Goal: Task Accomplishment & Management: Complete application form

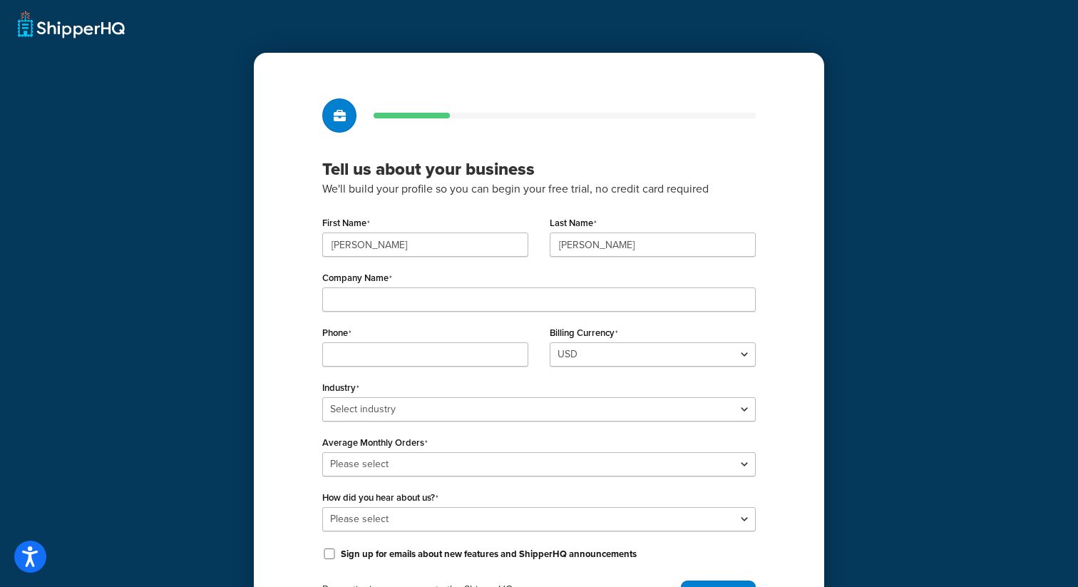
scroll to position [88, 0]
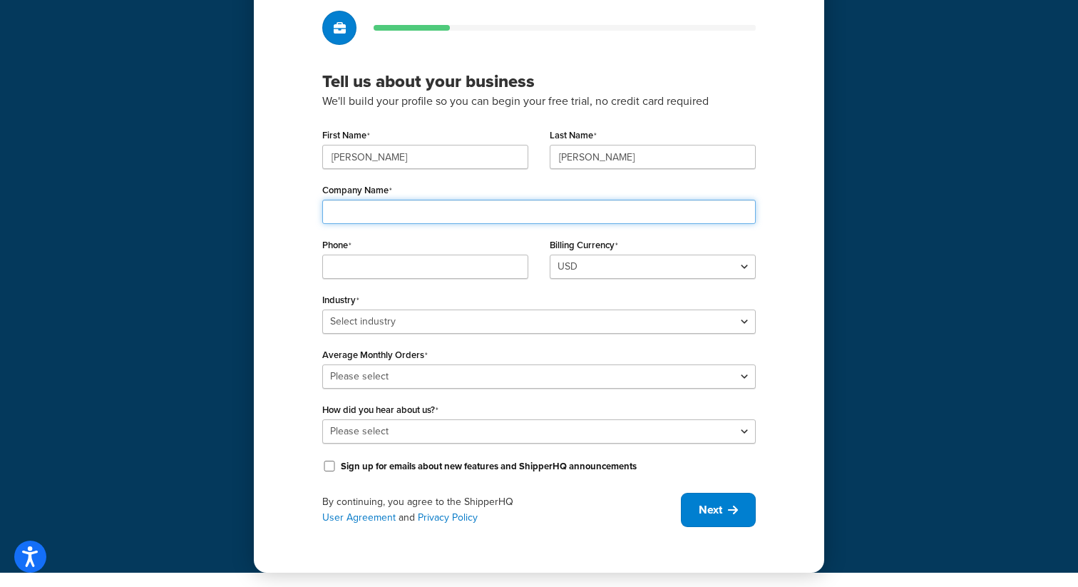
click at [419, 209] on input "Company Name" at bounding box center [538, 212] width 433 height 24
type input "tommyjohn-dev"
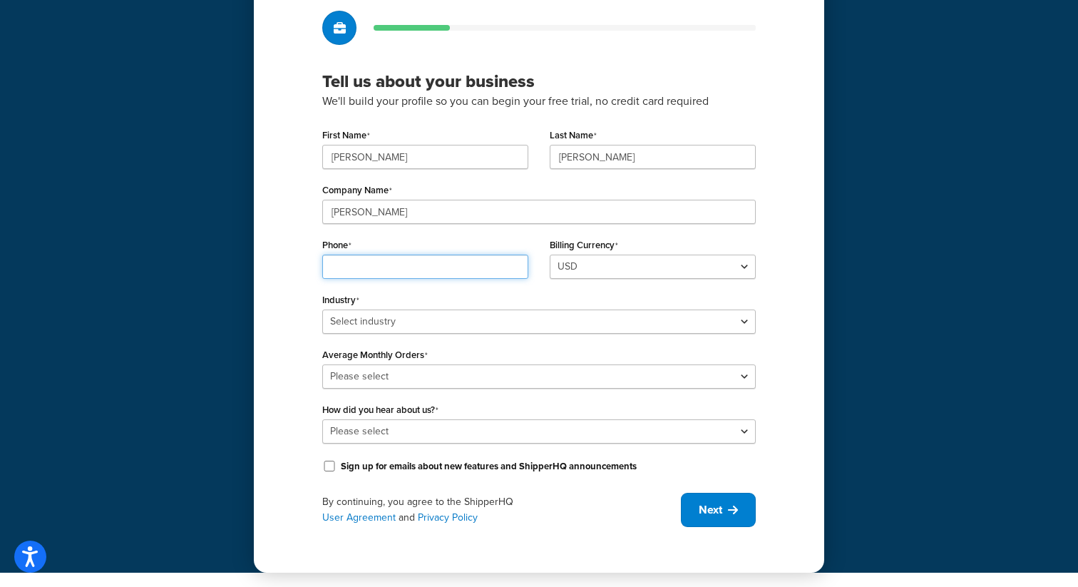
click at [394, 267] on input "Phone" at bounding box center [425, 267] width 206 height 24
type input "9148440535"
click at [553, 299] on div "Industry Select industry Automotive Adult Agriculture Alcohol, Tobacco & CBD Ar…" at bounding box center [538, 311] width 433 height 44
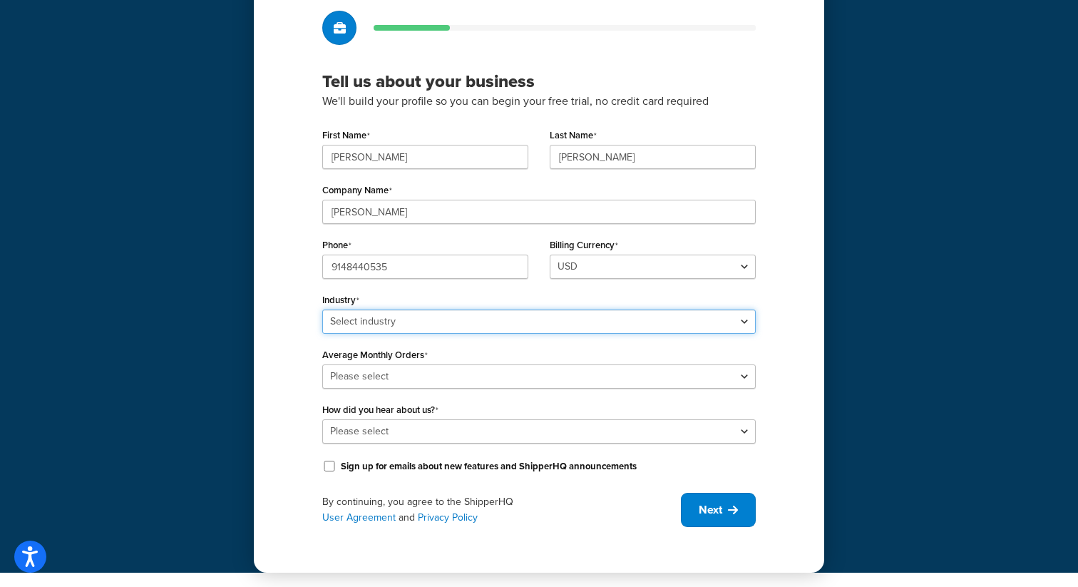
click at [503, 327] on select "Select industry Automotive Adult Agriculture Alcohol, Tobacco & CBD Arts & Craf…" at bounding box center [538, 321] width 433 height 24
select select "14"
click at [322, 309] on select "Select industry Automotive Adult Agriculture Alcohol, Tobacco & CBD Arts & Craf…" at bounding box center [538, 321] width 433 height 24
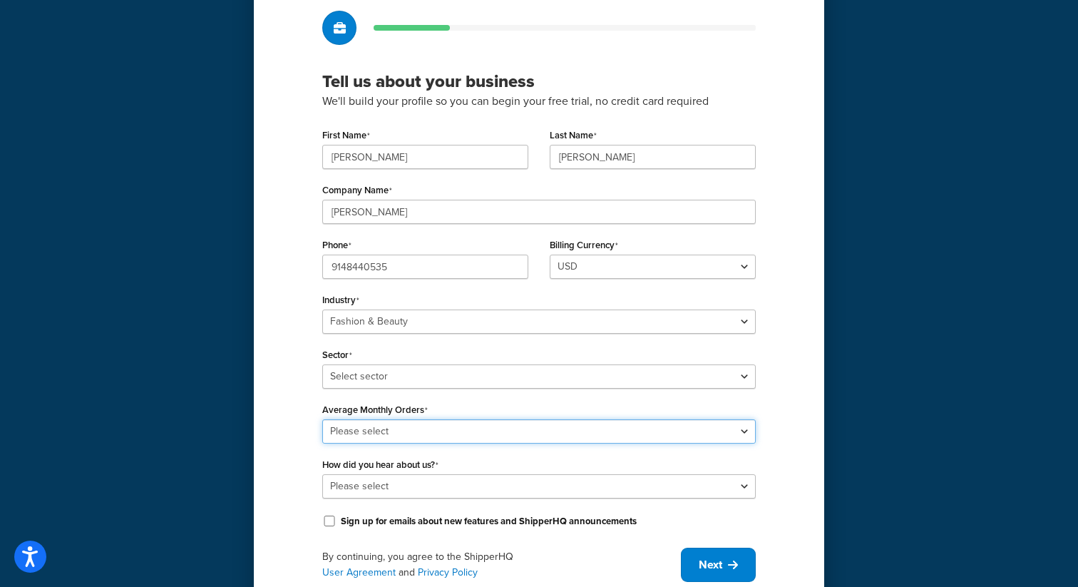
click at [423, 427] on select "Please select 0-500 501-1,000 1,001-10,000 10,001-20,000 Over 20,000" at bounding box center [538, 431] width 433 height 24
select select "1"
click at [322, 419] on select "Please select 0-500 501-1,000 1,001-10,000 10,001-20,000 Over 20,000" at bounding box center [538, 431] width 433 height 24
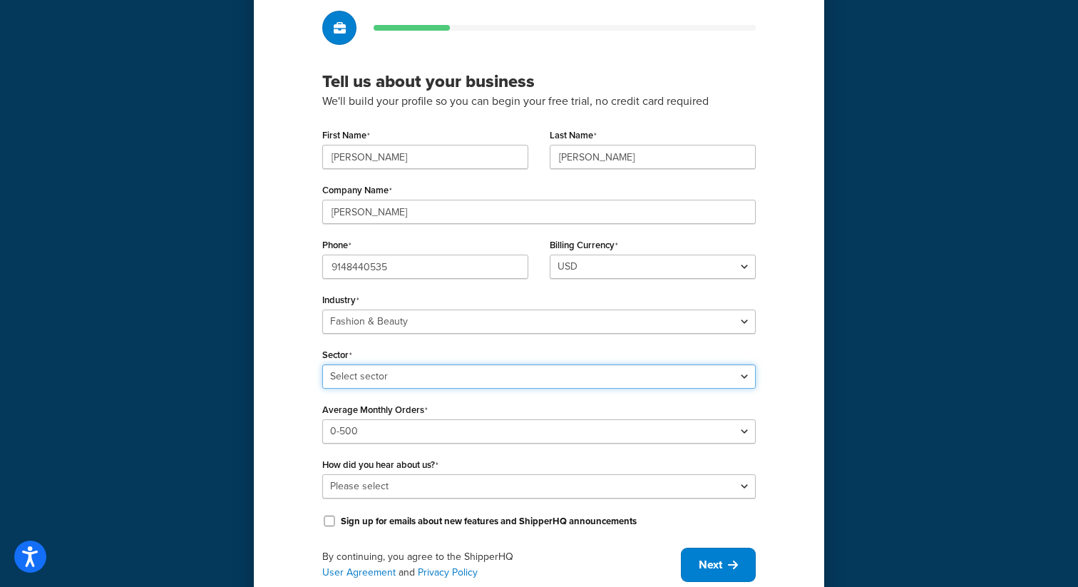
click at [405, 376] on select "Select sector Apparel Beauty Supplies & Cosmetics Jewelry" at bounding box center [538, 376] width 433 height 24
select select "22"
click at [322, 364] on select "Select sector Apparel Beauty Supplies & Cosmetics Jewelry" at bounding box center [538, 376] width 433 height 24
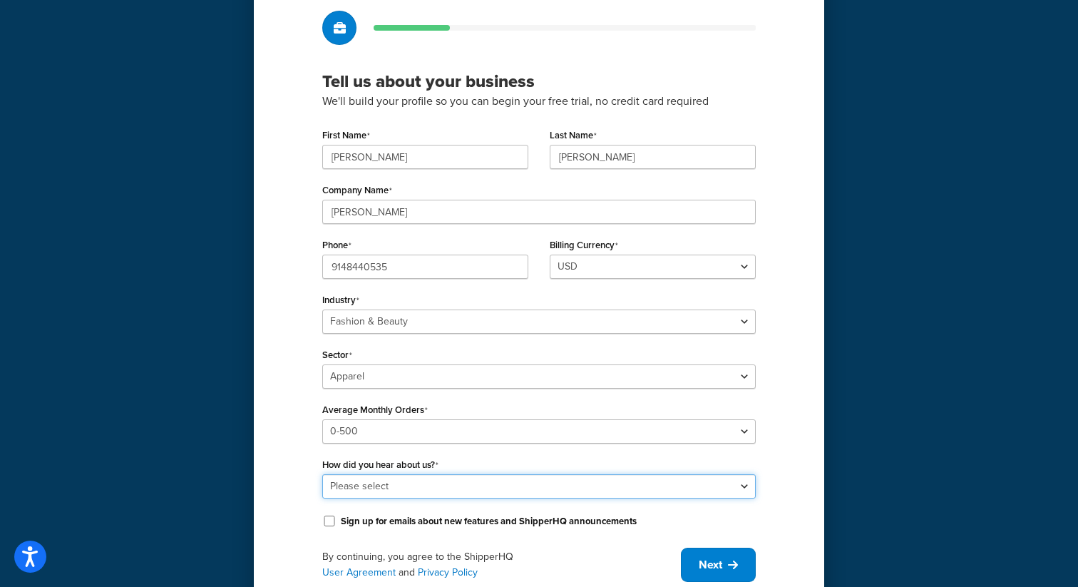
click at [397, 479] on select "Please select Online Search App Store or Marketplace Listing Referred by Agency…" at bounding box center [538, 486] width 433 height 24
select select "1"
click at [322, 474] on select "Please select Online Search App Store or Marketplace Listing Referred by Agency…" at bounding box center [538, 486] width 433 height 24
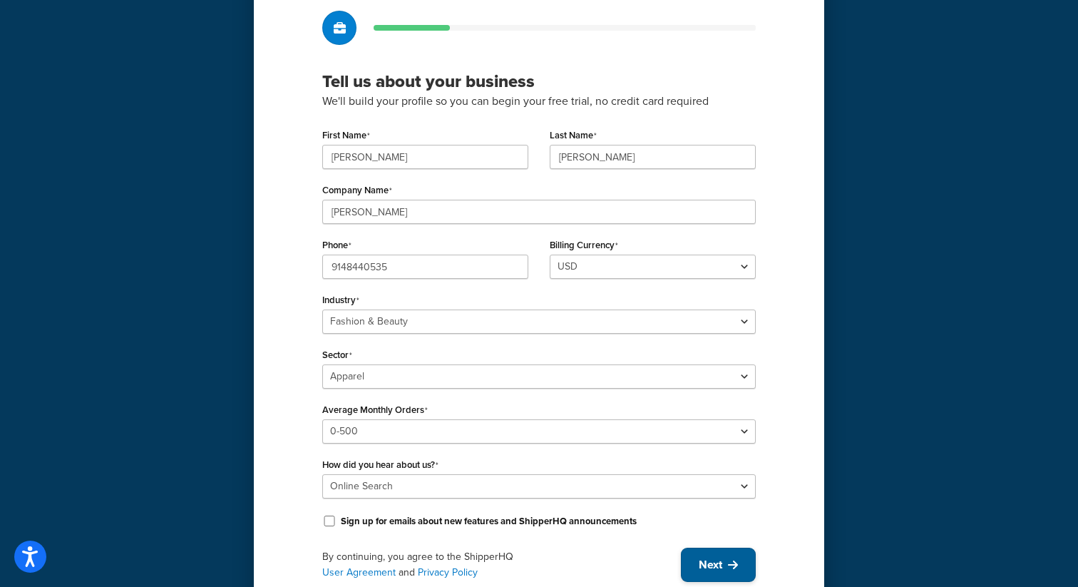
click at [704, 557] on span "Next" at bounding box center [711, 565] width 24 height 16
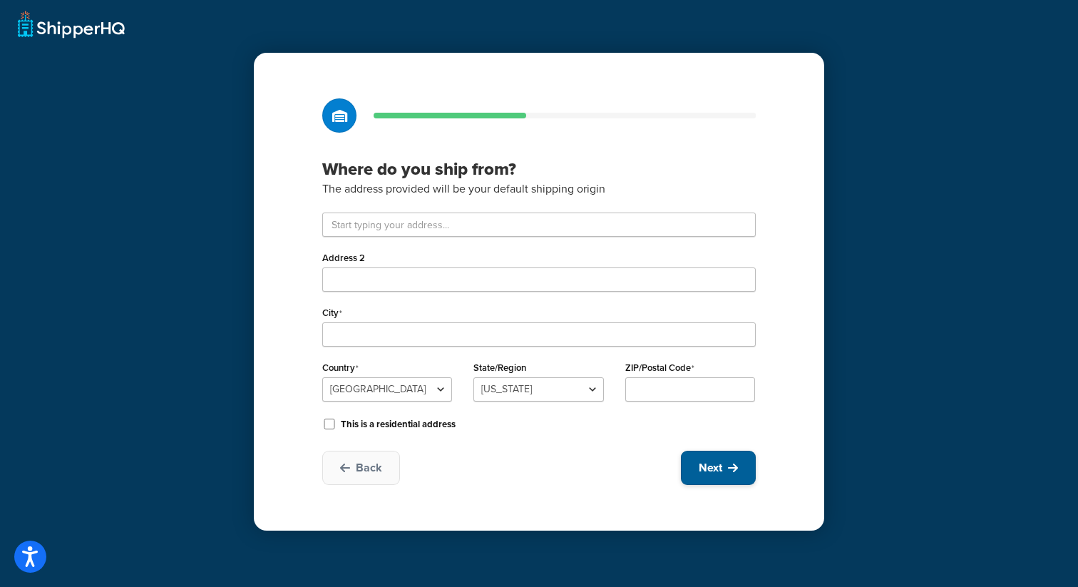
click at [706, 452] on button "Next" at bounding box center [718, 468] width 75 height 34
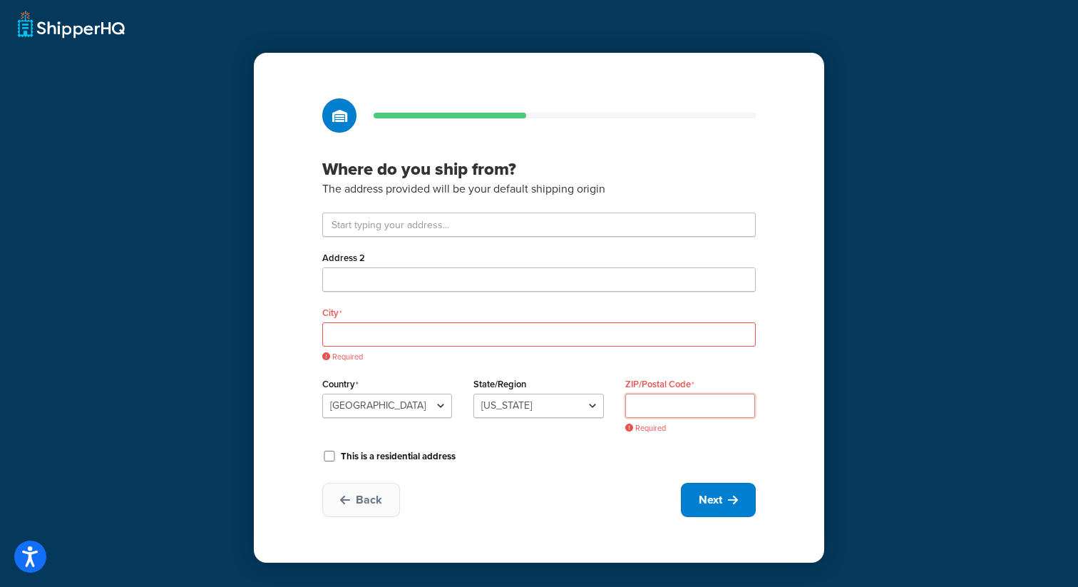
click at [682, 403] on input "ZIP/Postal Code" at bounding box center [690, 406] width 130 height 24
click at [345, 217] on input "text" at bounding box center [538, 224] width 433 height 24
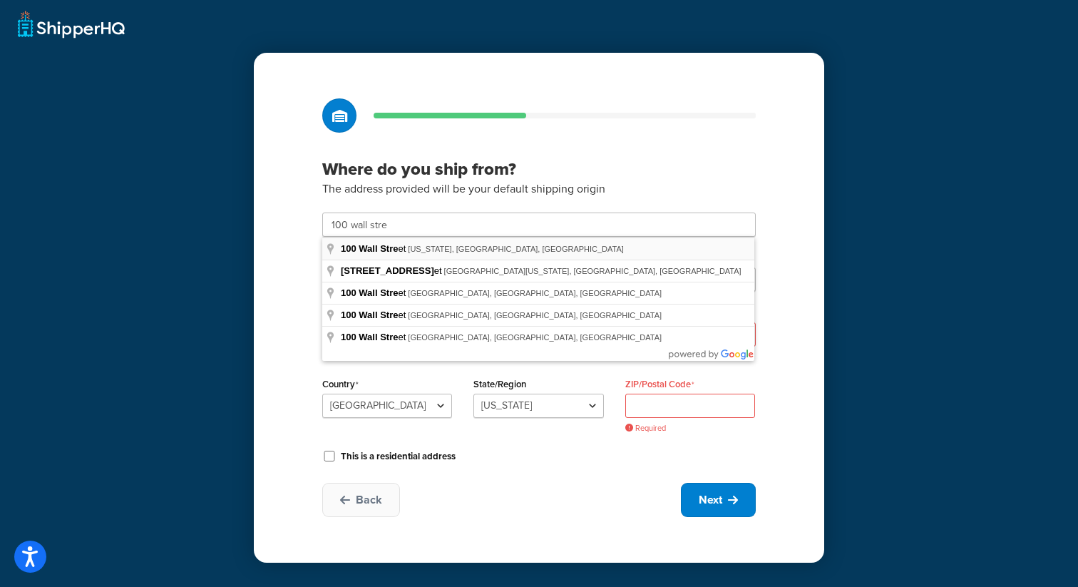
type input "[STREET_ADDRESS]"
type input "[US_STATE]"
select select "32"
type input "10005"
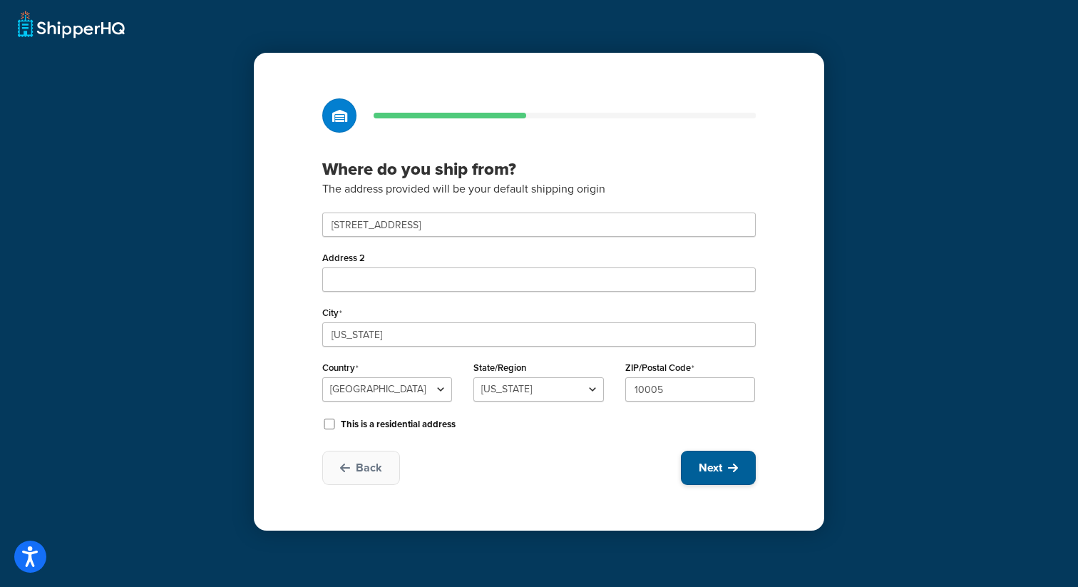
click at [742, 469] on button "Next" at bounding box center [718, 468] width 75 height 34
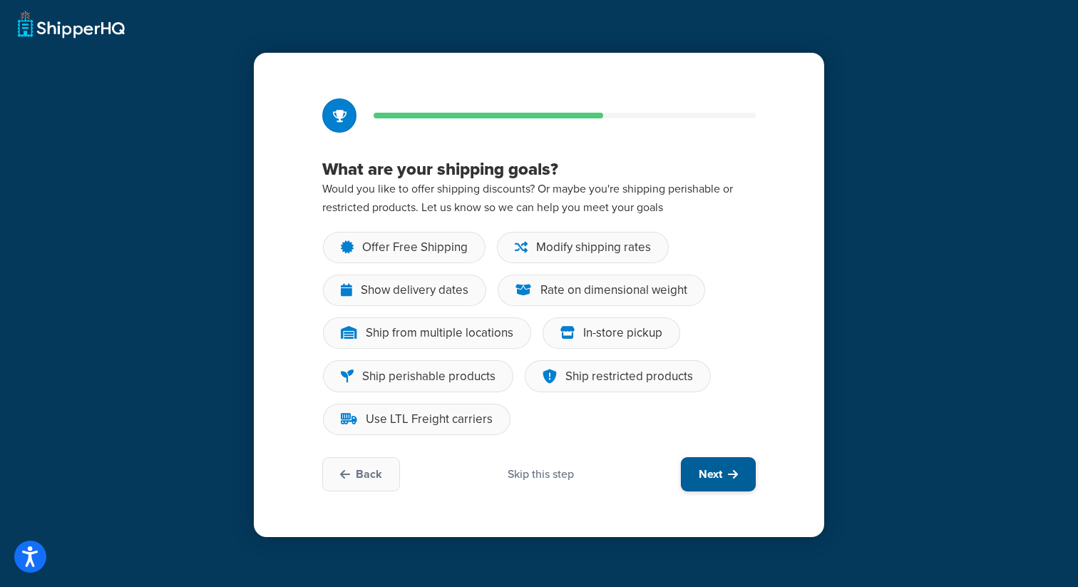
click at [711, 486] on button "Next" at bounding box center [718, 474] width 75 height 34
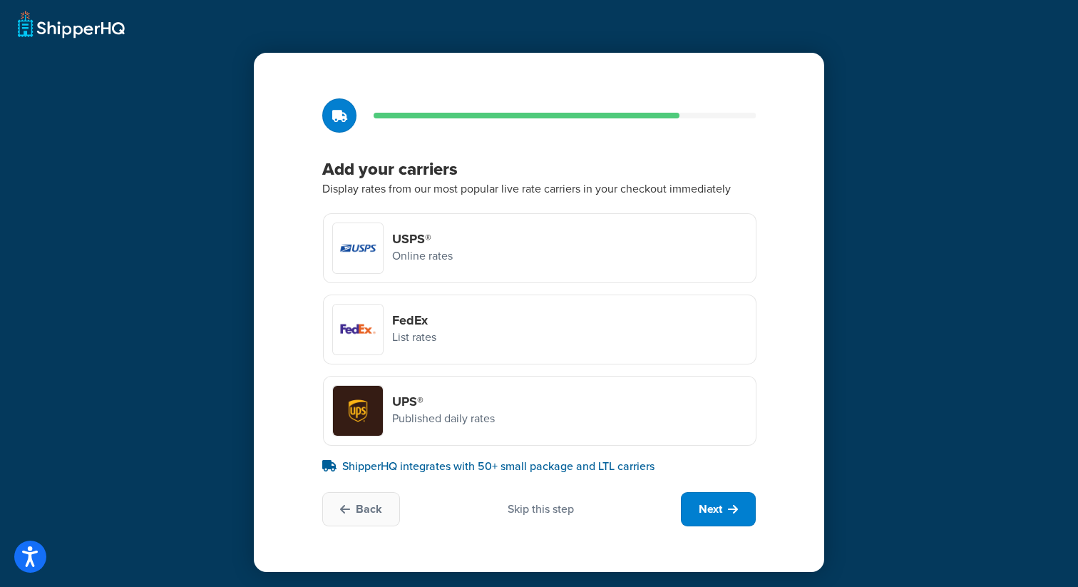
click at [411, 251] on p "Online rates" at bounding box center [422, 256] width 61 height 19
click at [0, 0] on input "USPS® Online rates" at bounding box center [0, 0] width 0 height 0
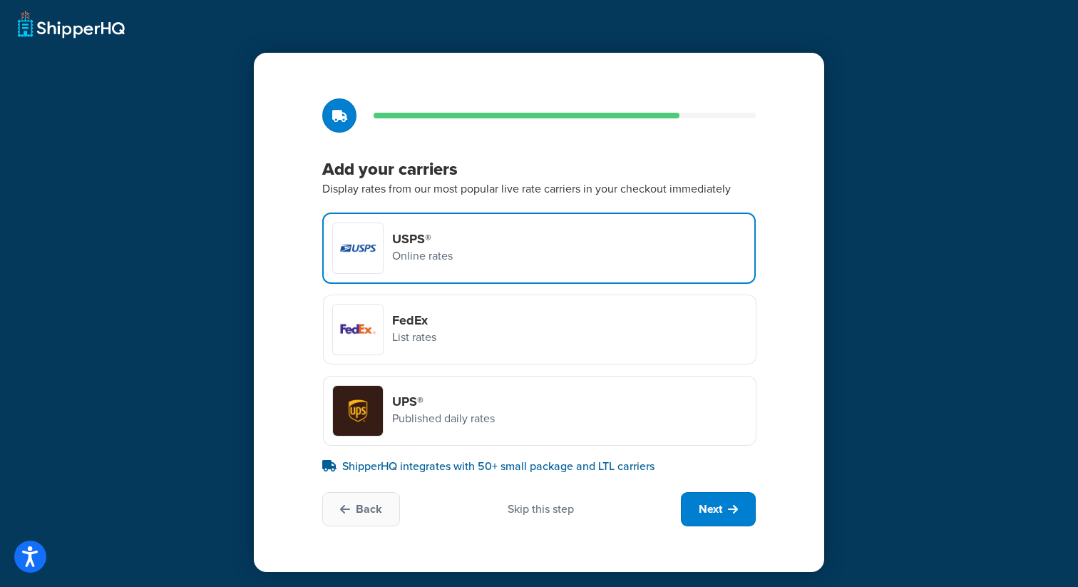
click at [381, 324] on div at bounding box center [358, 329] width 50 height 50
click at [0, 0] on input "FedEx List rates" at bounding box center [0, 0] width 0 height 0
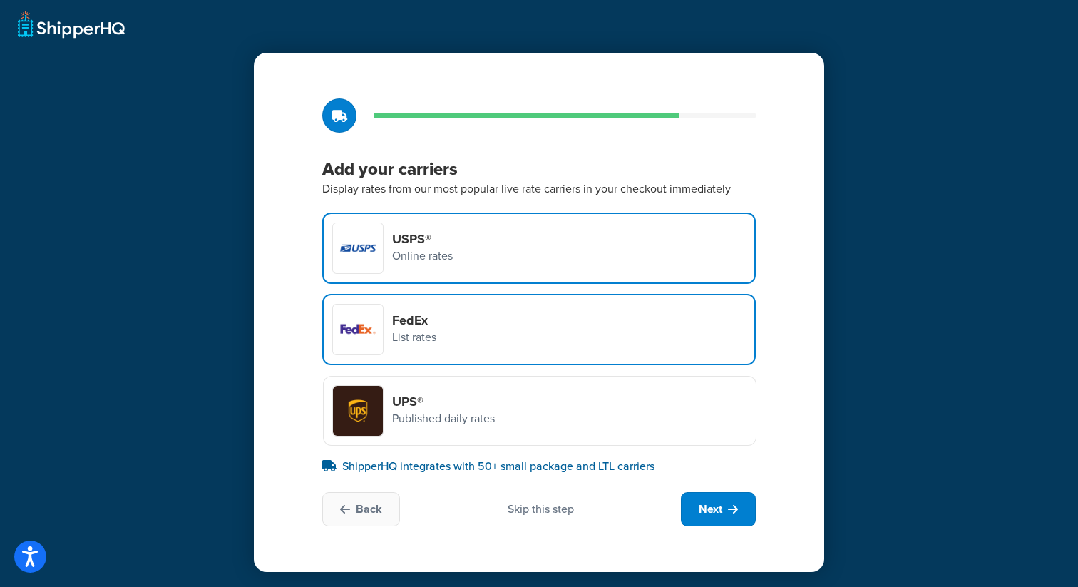
click at [391, 389] on div "UPS® Published daily rates" at bounding box center [413, 410] width 163 height 51
click at [0, 0] on input "UPS® Published daily rates" at bounding box center [0, 0] width 0 height 0
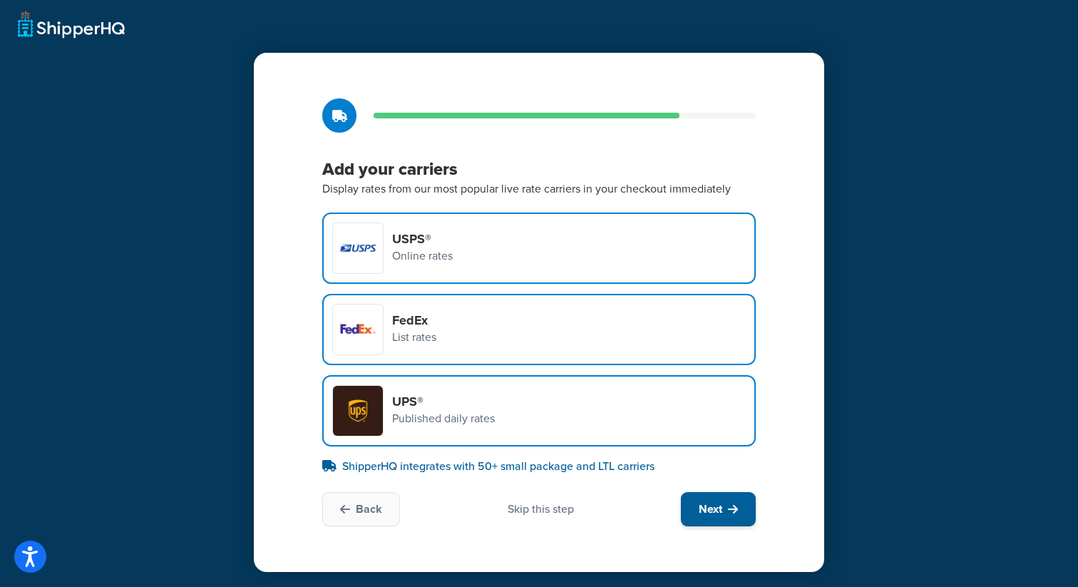
click at [702, 510] on span "Next" at bounding box center [711, 509] width 24 height 16
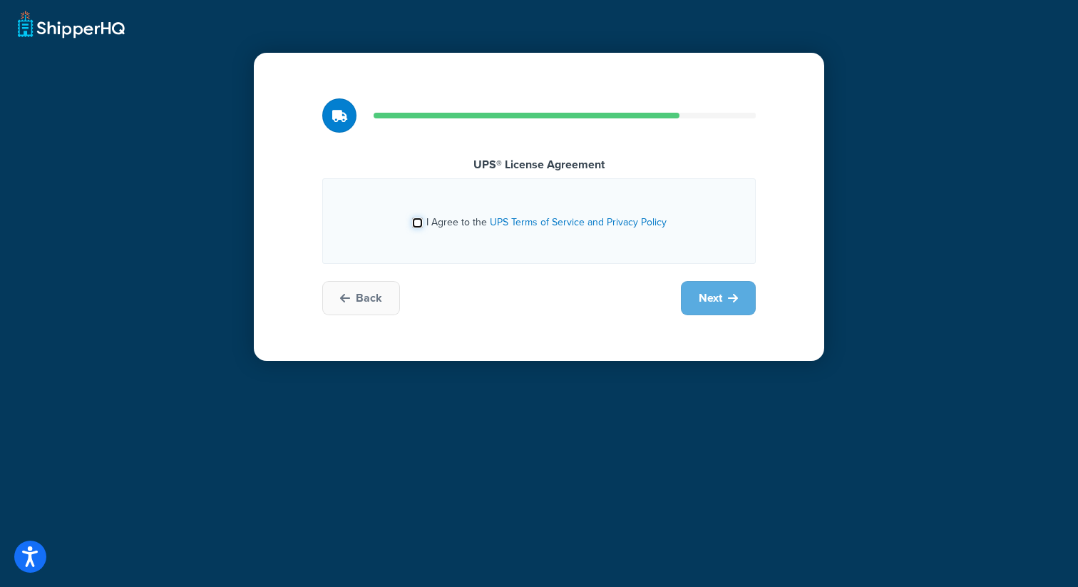
click at [419, 224] on input "I Agree to the UPS Terms of Service and Privacy Policy" at bounding box center [417, 222] width 11 height 11
checkbox input "true"
click at [685, 292] on button "Next" at bounding box center [718, 298] width 75 height 34
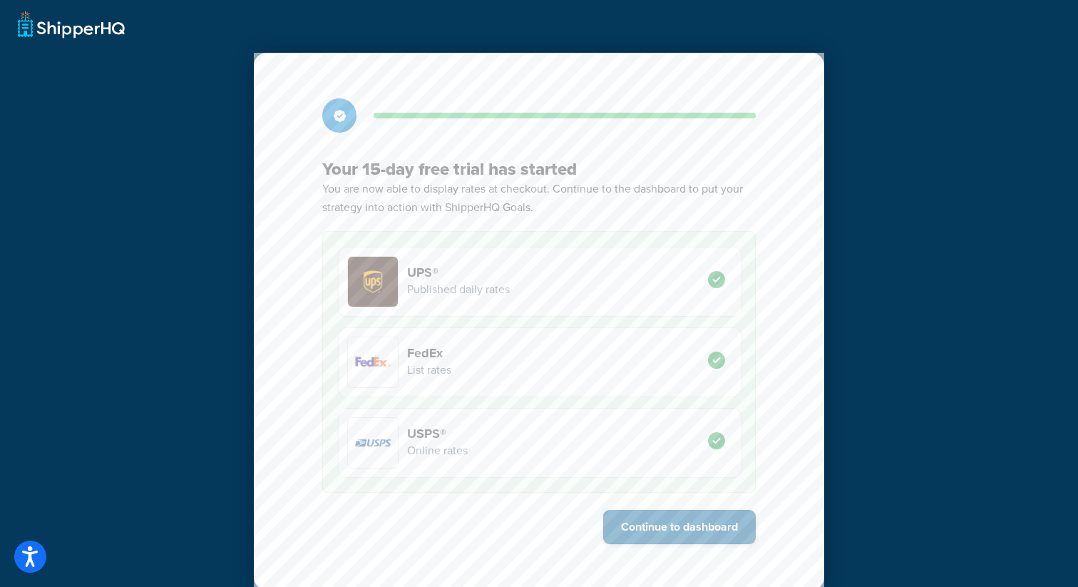
click at [637, 521] on button "Continue to dashboard" at bounding box center [679, 527] width 153 height 34
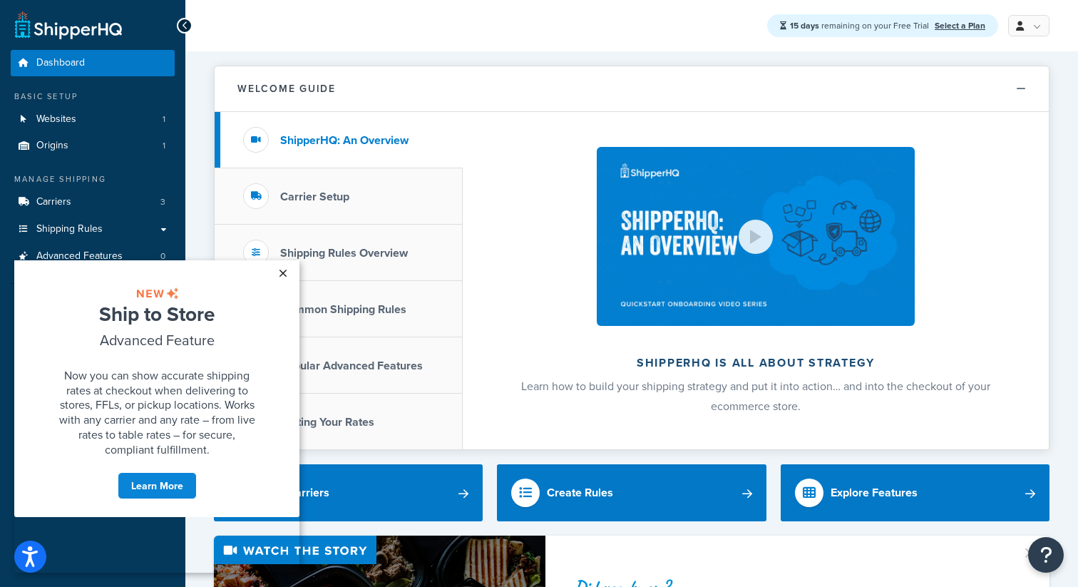
click at [280, 270] on link "×" at bounding box center [282, 273] width 25 height 26
